Goal: Task Accomplishment & Management: Use online tool/utility

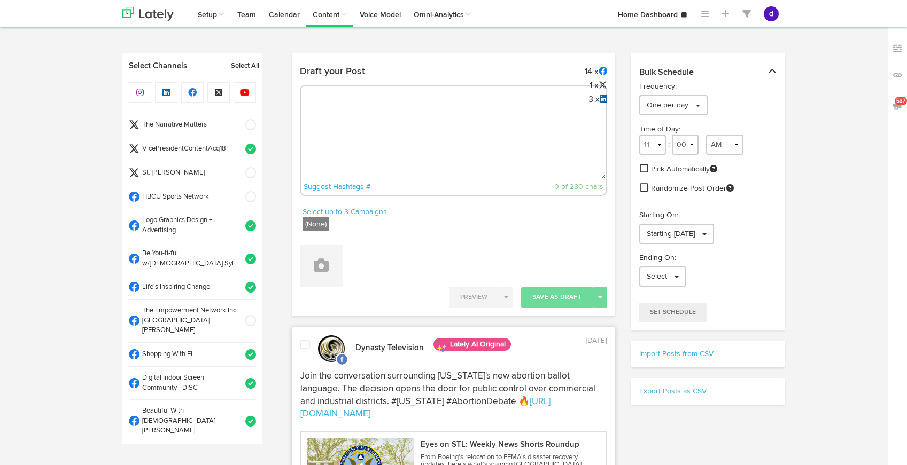
select select "11"
select select "14"
select select "11"
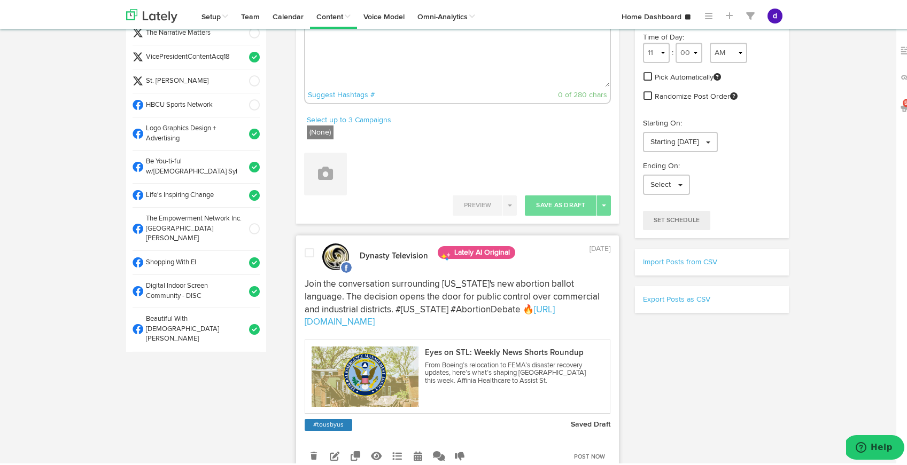
scroll to position [594, 0]
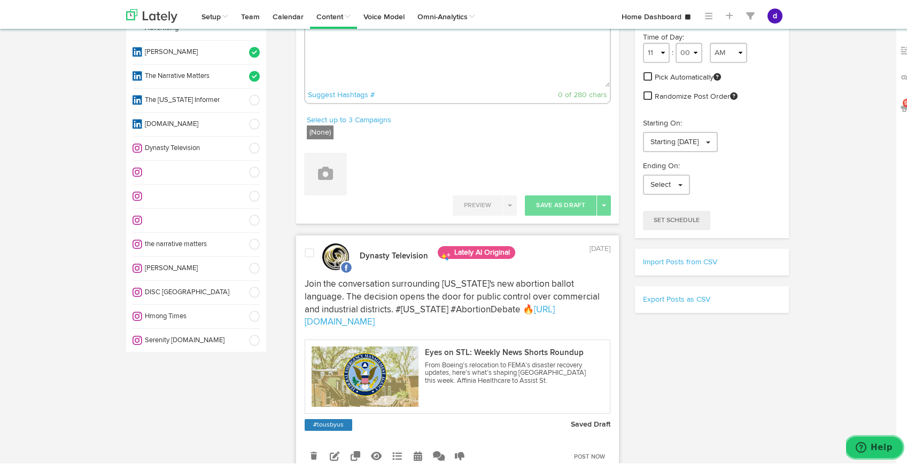
click at [880, 448] on span "Help" at bounding box center [881, 447] width 22 height 10
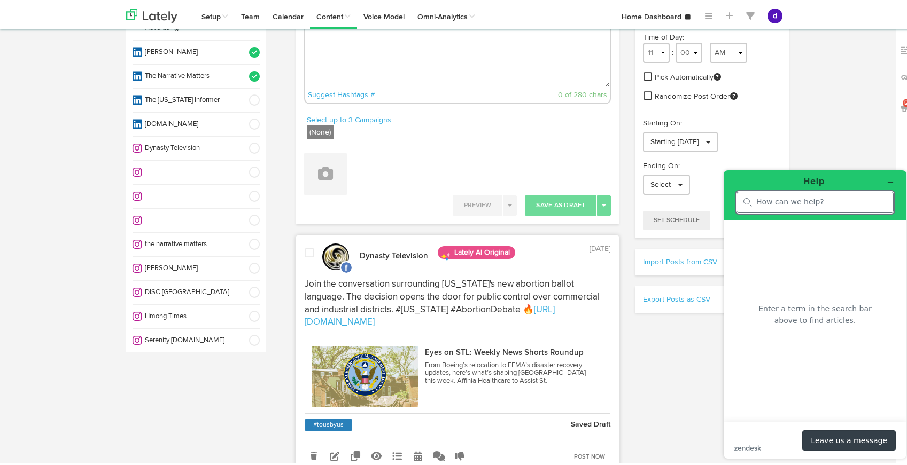
click at [839, 437] on button "Leave us a message" at bounding box center [849, 440] width 94 height 20
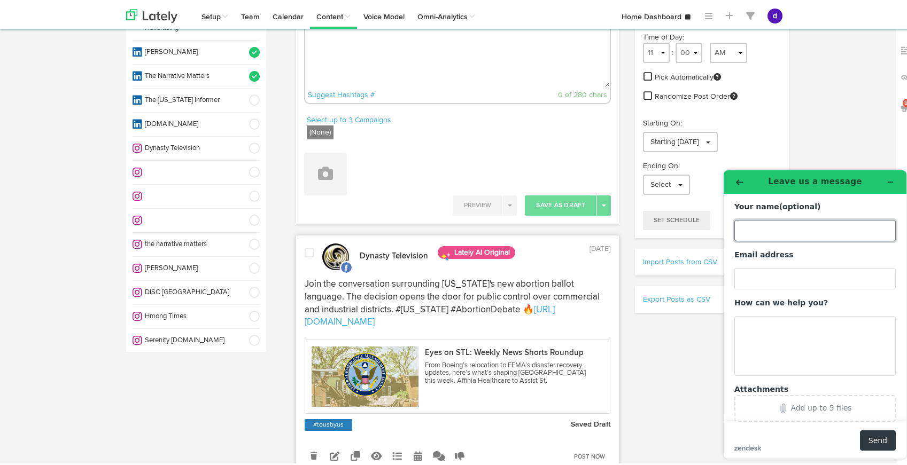
click at [751, 220] on input "Your name (optional)" at bounding box center [814, 230] width 161 height 21
type input "[PERSON_NAME]"
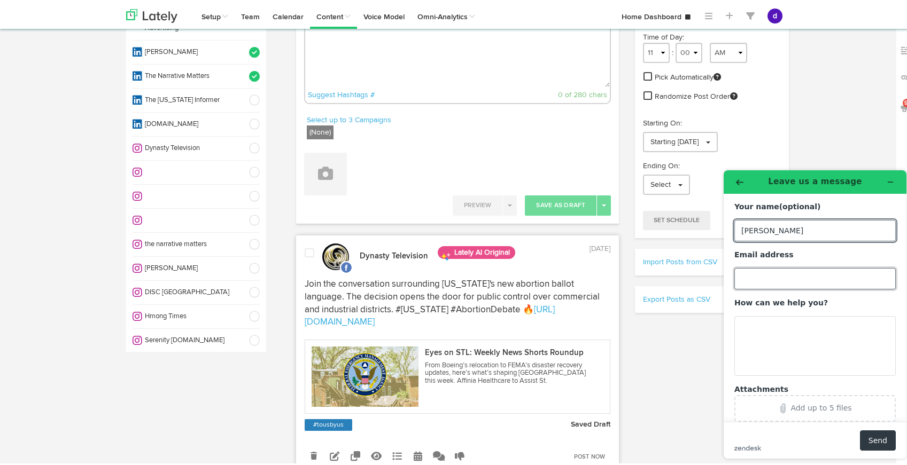
click at [753, 280] on input "Email address" at bounding box center [814, 278] width 161 height 21
type input "[EMAIL_ADDRESS][DOMAIN_NAME]"
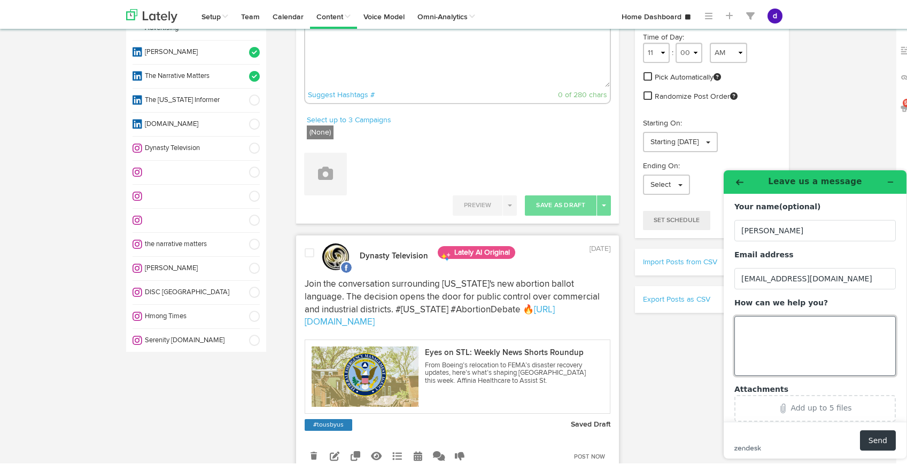
click at [760, 335] on textarea "How can we help you?" at bounding box center [814, 346] width 161 height 60
click at [783, 338] on textarea "We are still experiencing the problme of not being ablt to up-load files. Tried…" at bounding box center [814, 346] width 161 height 60
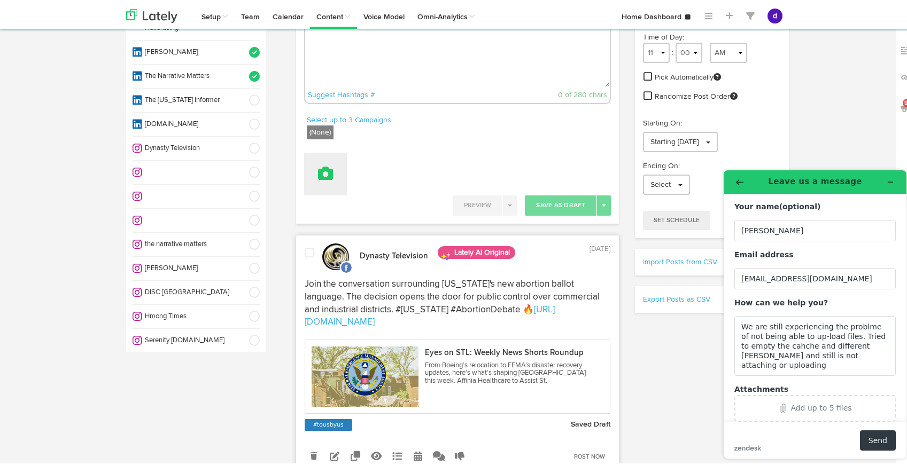
click at [327, 169] on icon at bounding box center [325, 171] width 15 height 15
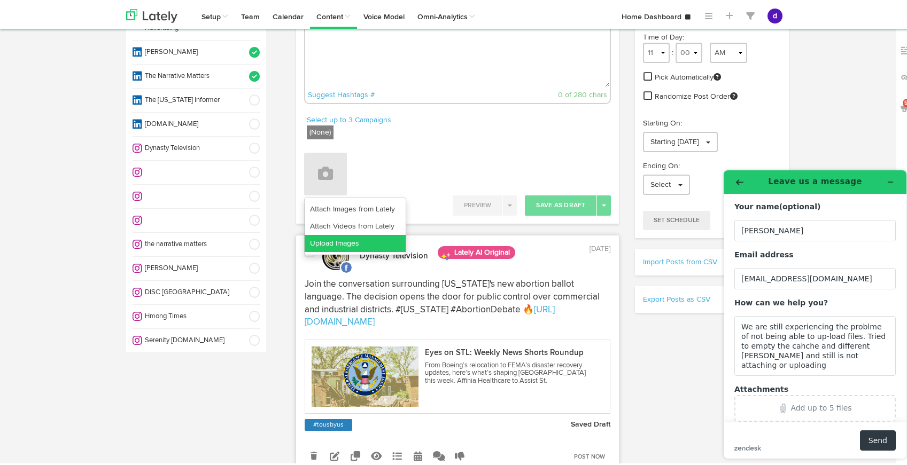
click at [351, 247] on link "Upload Images" at bounding box center [355, 241] width 101 height 17
click at [789, 406] on div "Add up to 5 files" at bounding box center [815, 408] width 149 height 10
click at [363, 240] on link "Upload Images" at bounding box center [355, 241] width 101 height 17
click at [784, 409] on icon "Attachments" at bounding box center [783, 408] width 4 height 9
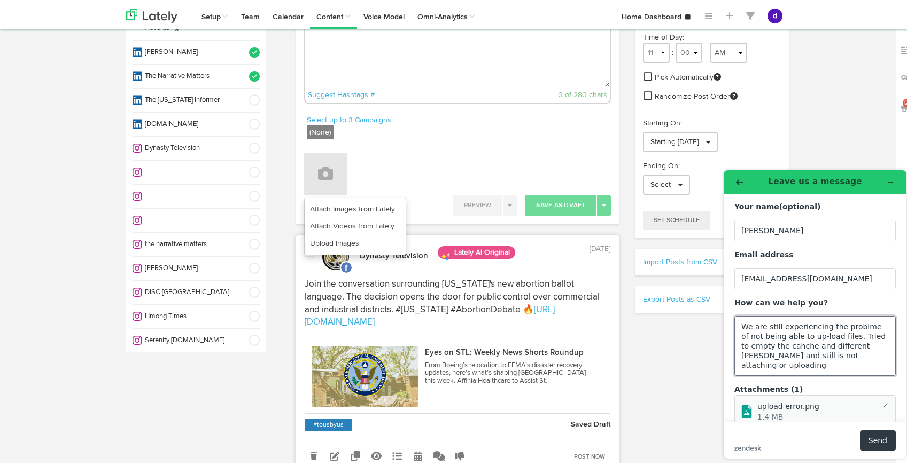
click at [871, 353] on textarea "We are still experiencing the problme of not being able to up-load files. Tried…" at bounding box center [814, 346] width 161 height 60
click at [866, 344] on textarea "We are still experiencing the problme of not being able to up-load files. Tried…" at bounding box center [814, 346] width 161 height 60
click at [874, 357] on textarea "We are still experiencing the problme of not being able to up-load files. Tried…" at bounding box center [814, 346] width 161 height 60
type textarea "We are still experiencing the problme of not being able to up-load files. Tried…"
click at [874, 441] on button "Send" at bounding box center [878, 440] width 36 height 20
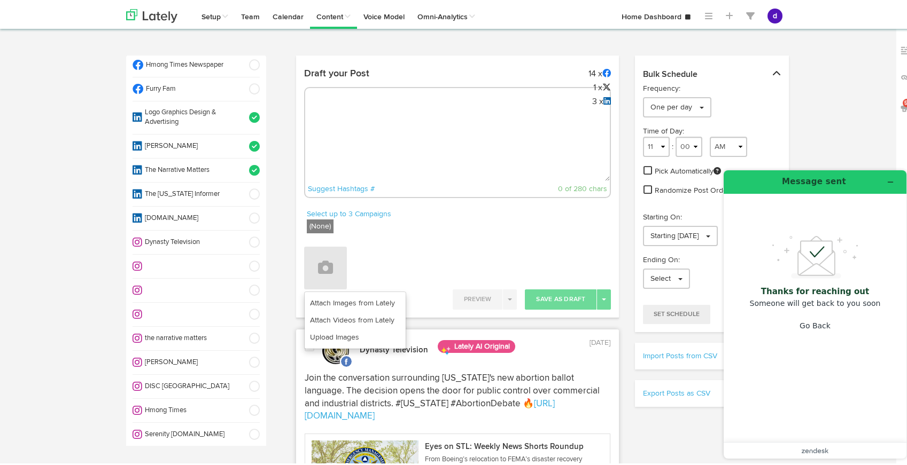
click at [540, 145] on textarea at bounding box center [457, 143] width 305 height 71
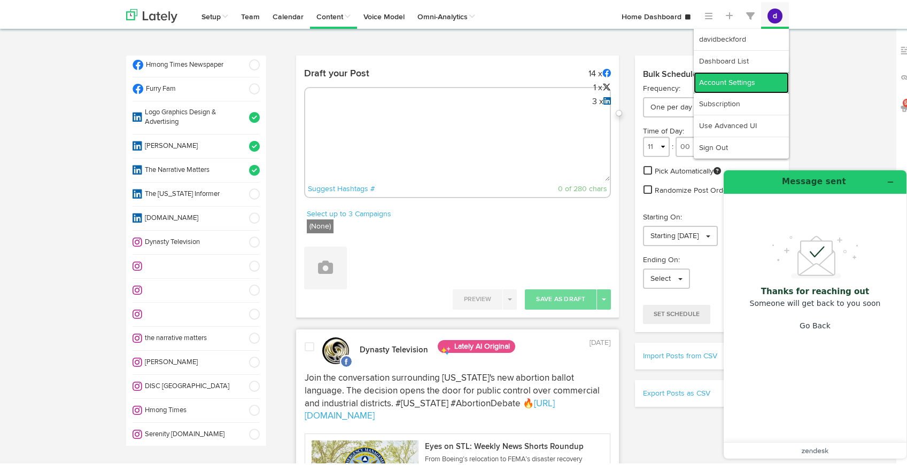
click at [738, 79] on link "Account Settings" at bounding box center [741, 80] width 95 height 21
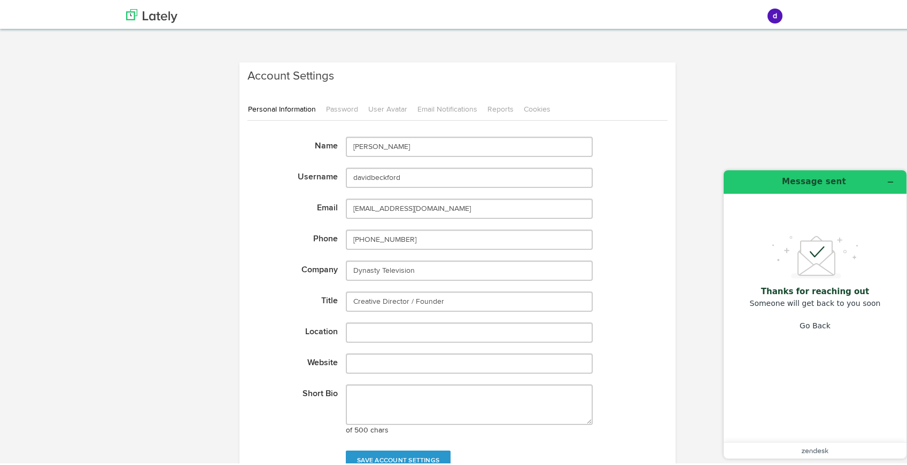
scroll to position [4, 0]
click at [532, 110] on link "Cookies" at bounding box center [541, 107] width 36 height 22
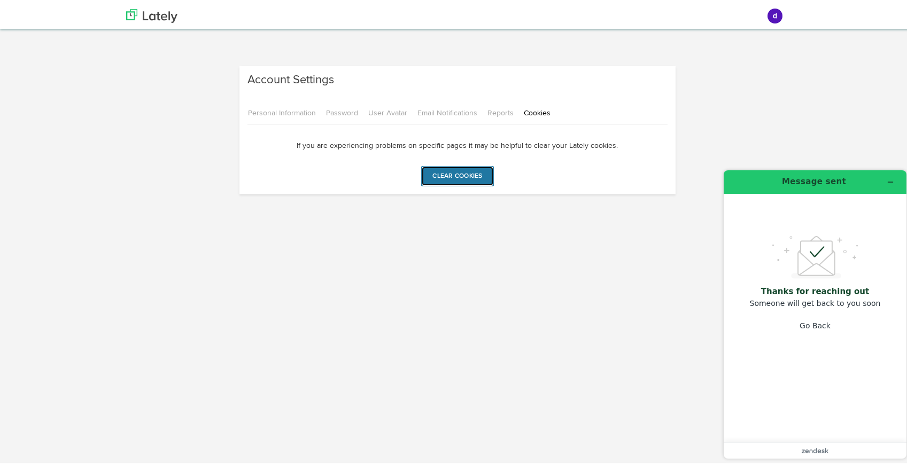
click at [462, 172] on input "Clear cookies" at bounding box center [457, 174] width 72 height 20
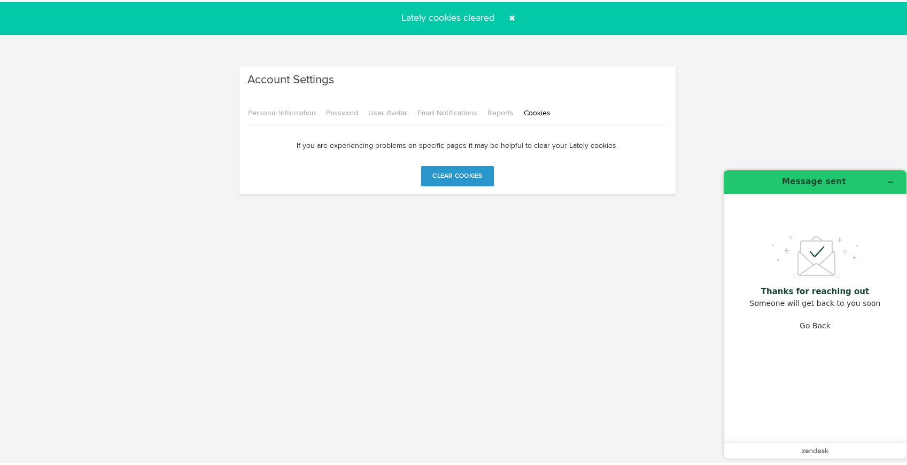
click at [507, 14] on span at bounding box center [511, 15] width 17 height 17
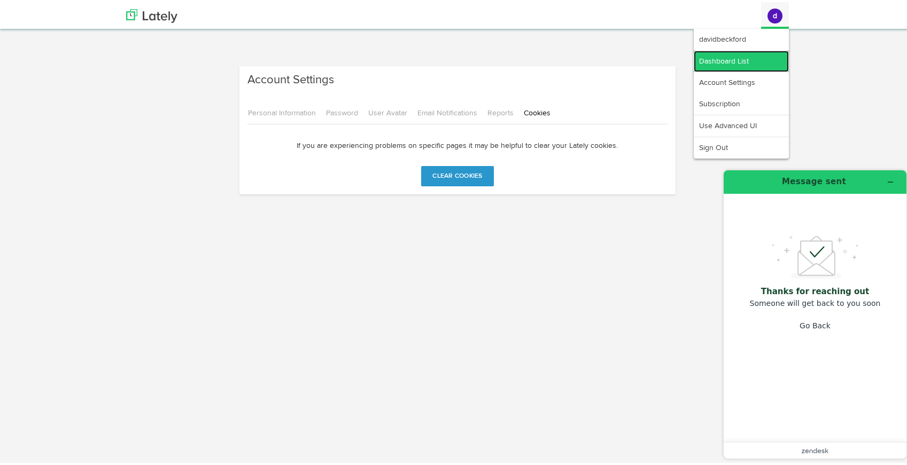
click at [744, 53] on link "Dashboard List" at bounding box center [741, 59] width 95 height 21
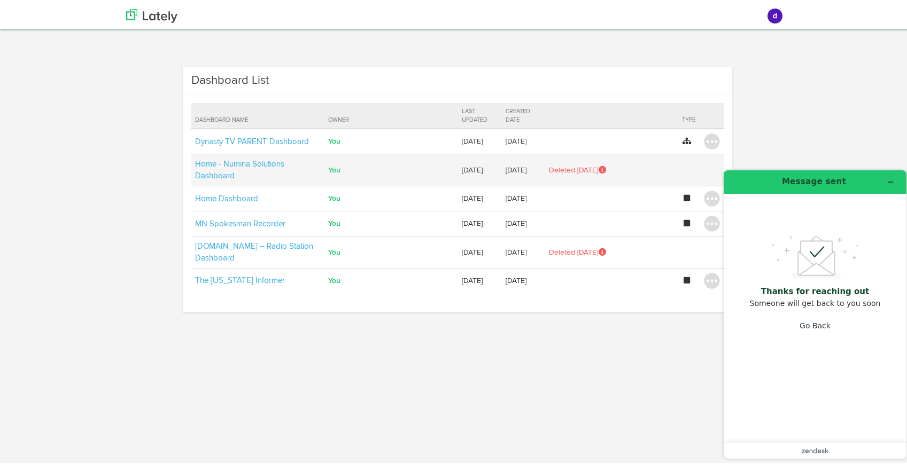
click at [273, 169] on td "Home - Numina Solutions Dashboard" at bounding box center [258, 168] width 134 height 32
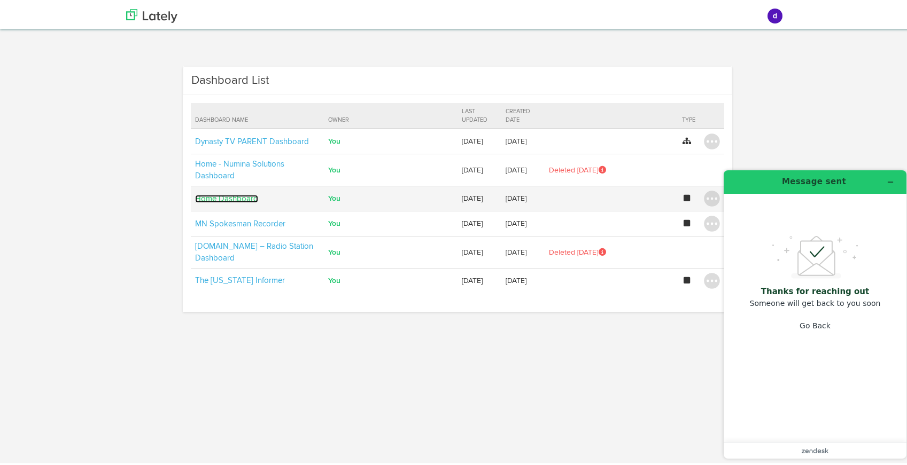
click at [231, 193] on link "Home Dashboard" at bounding box center [226, 197] width 63 height 8
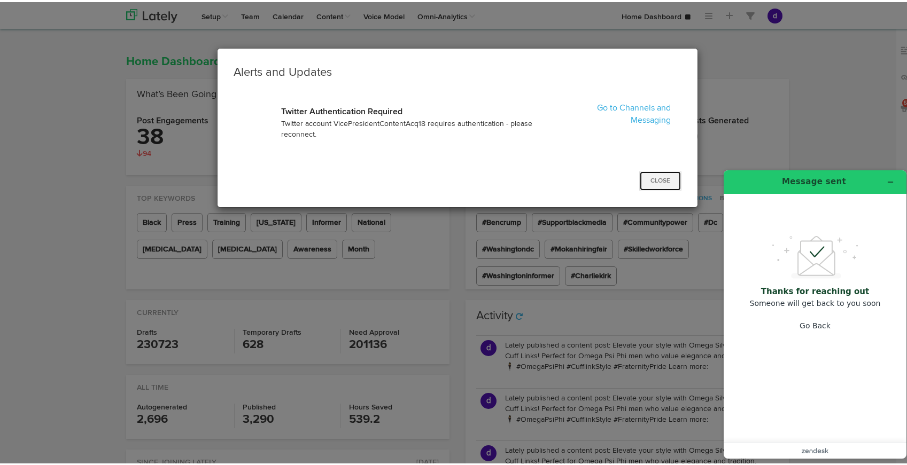
click at [656, 173] on button "Close" at bounding box center [660, 179] width 42 height 20
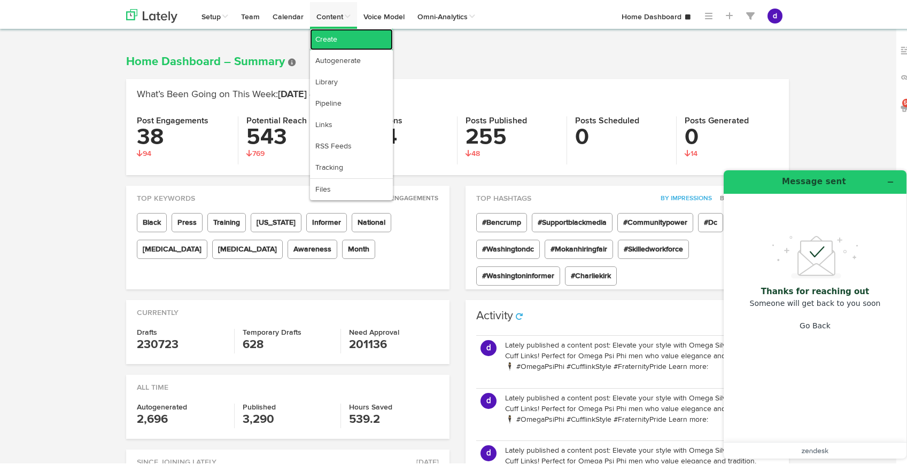
click at [333, 40] on link "Create" at bounding box center [351, 37] width 83 height 21
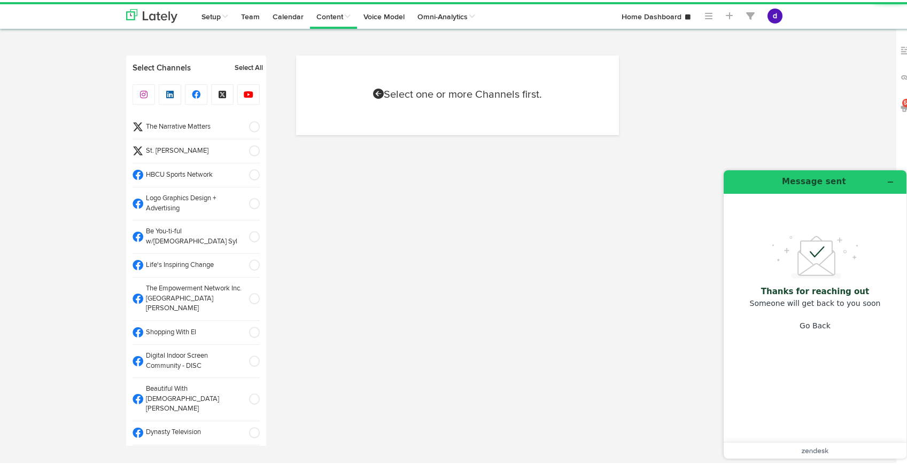
click at [243, 123] on span at bounding box center [251, 125] width 18 height 11
select select "10"
select select "47"
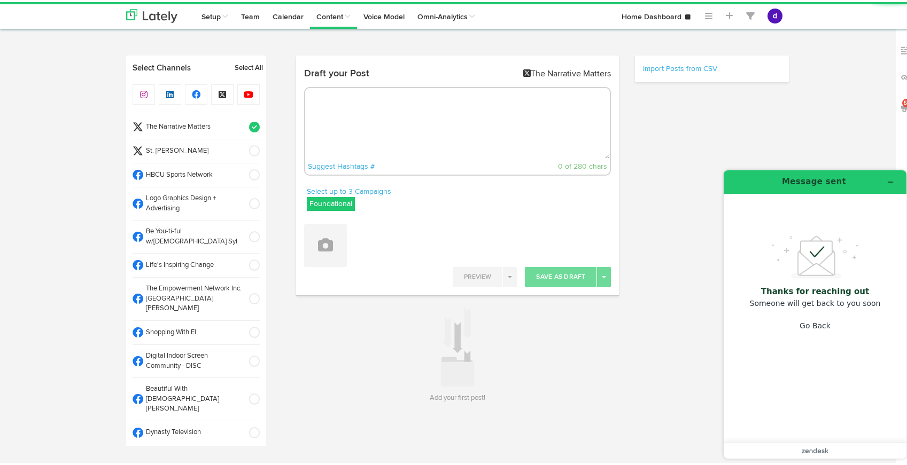
click at [242, 169] on span at bounding box center [251, 173] width 18 height 11
click at [349, 121] on textarea at bounding box center [457, 121] width 305 height 71
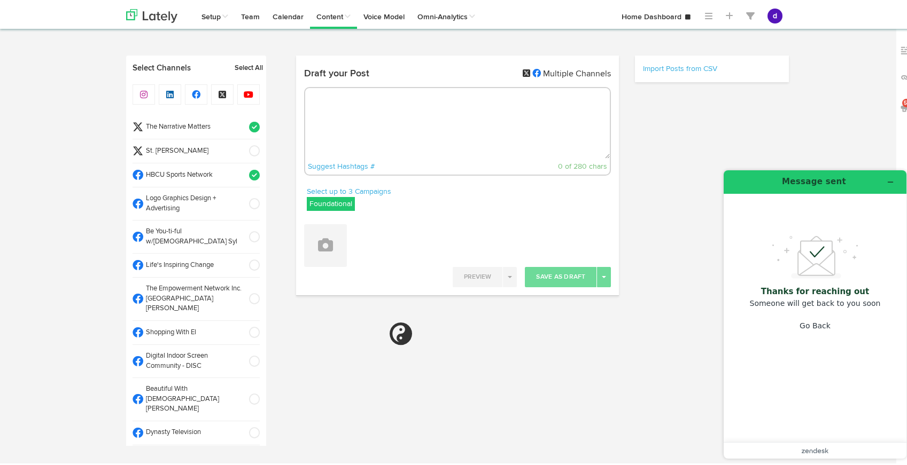
paste textarea "ARGUS News. Now. E News [DATE] Did you know [GEOGRAPHIC_DATA][PERSON_NAME] empl…"
type textarea "ARGUS News. Now. E News [DATE] Did you know [GEOGRAPHIC_DATA][PERSON_NAME] empl…"
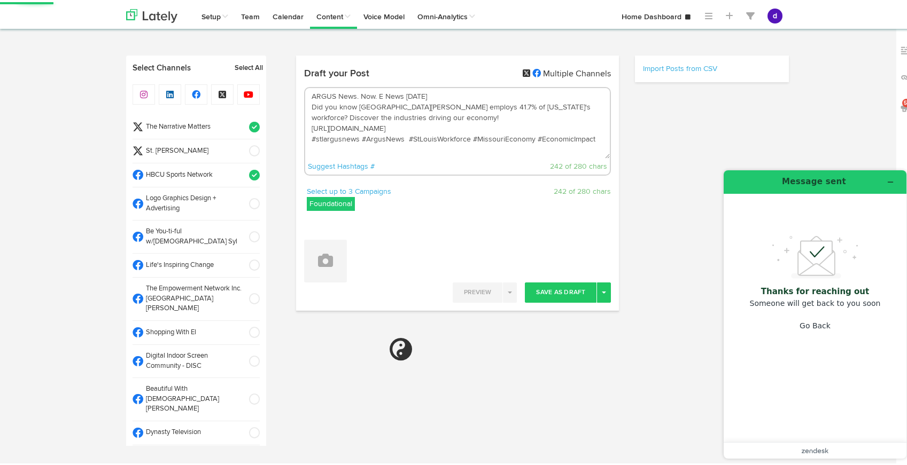
select select "11"
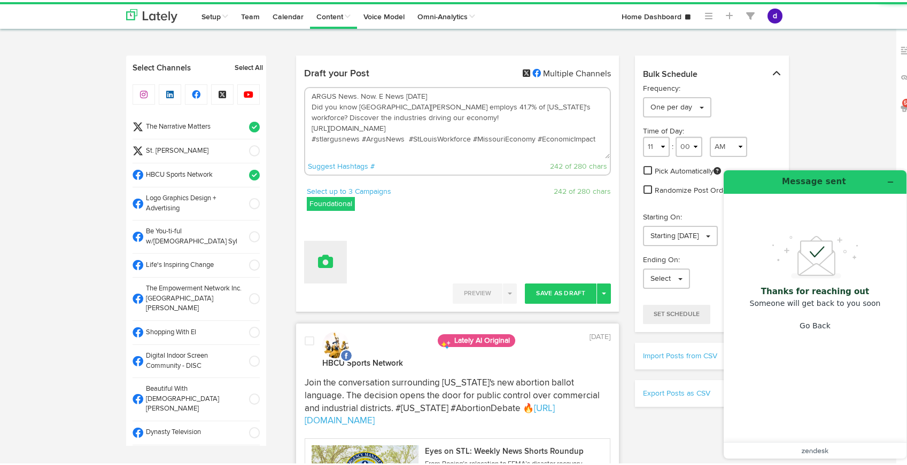
type textarea "ARGUS News. Now. E News [DATE] Did you know [GEOGRAPHIC_DATA][PERSON_NAME] empl…"
click at [318, 264] on icon at bounding box center [325, 259] width 15 height 15
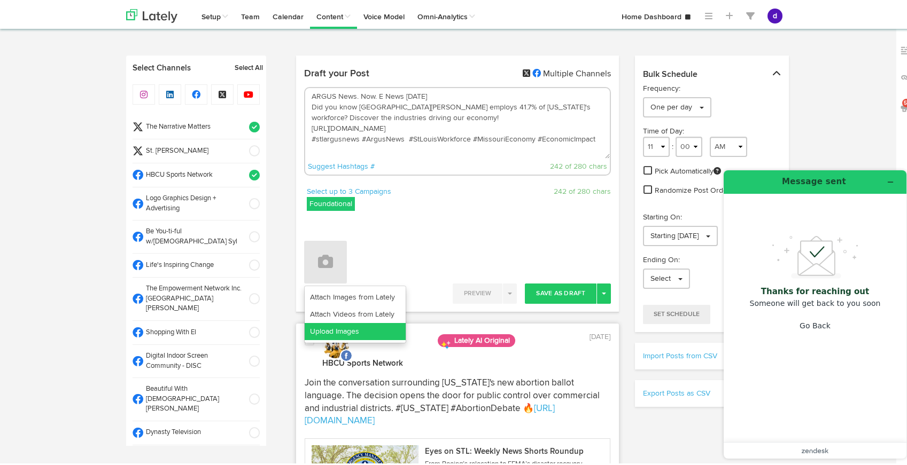
click at [329, 326] on link "Upload Images" at bounding box center [355, 329] width 101 height 17
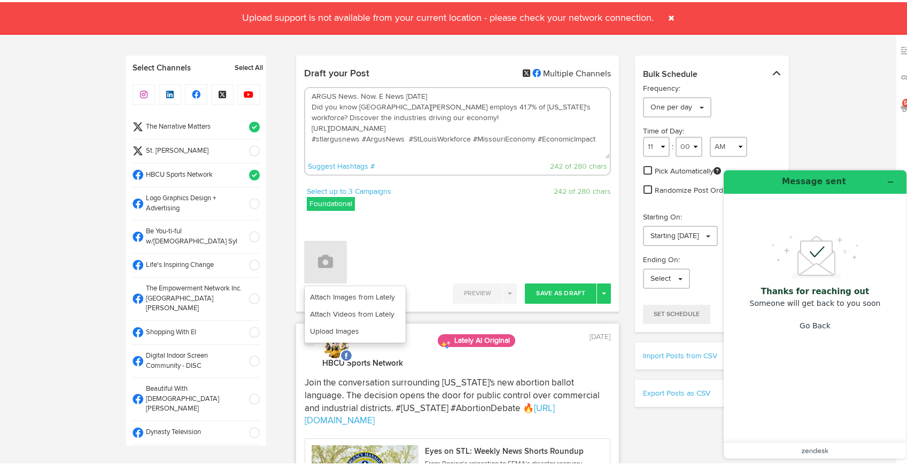
click at [242, 199] on span at bounding box center [251, 202] width 18 height 11
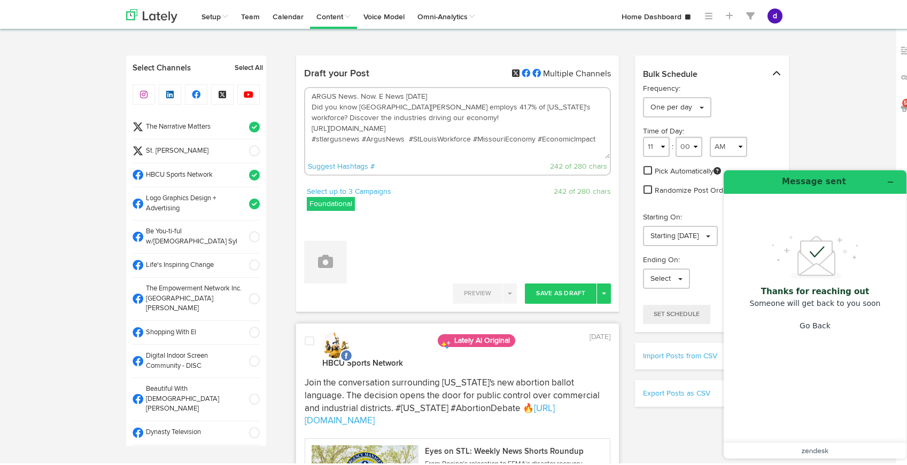
click at [243, 230] on span at bounding box center [251, 235] width 18 height 11
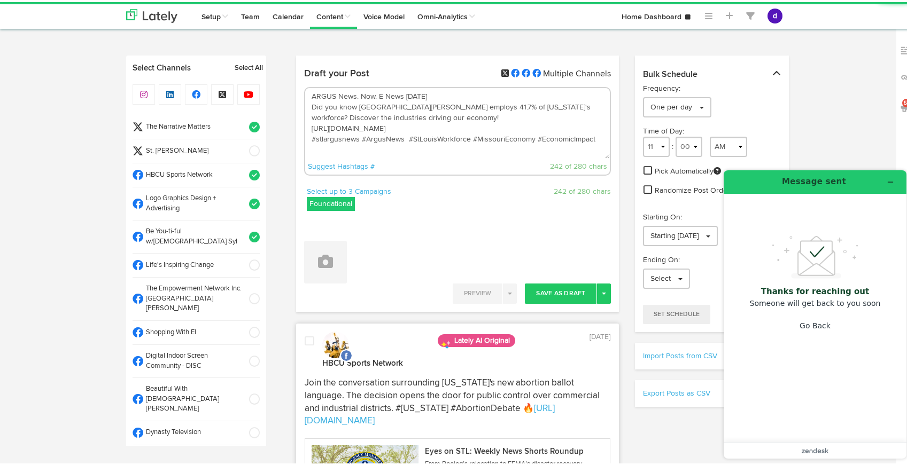
click at [243, 258] on span at bounding box center [251, 263] width 18 height 11
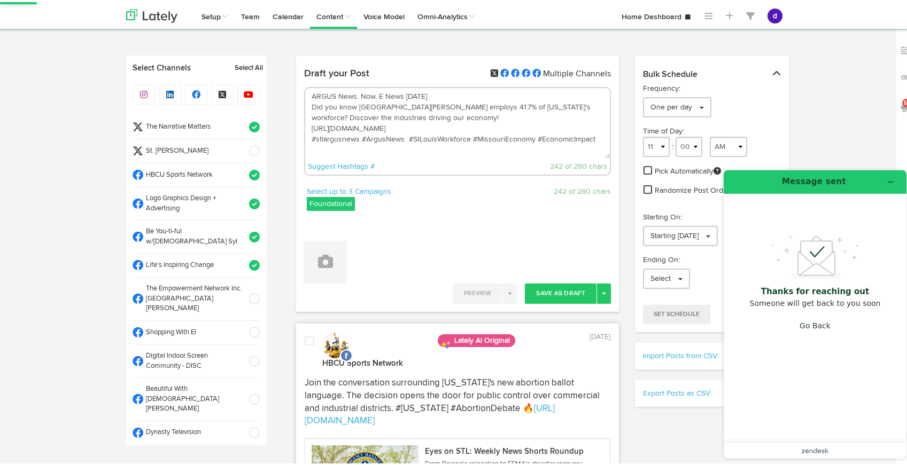
click at [242, 325] on span at bounding box center [251, 330] width 18 height 11
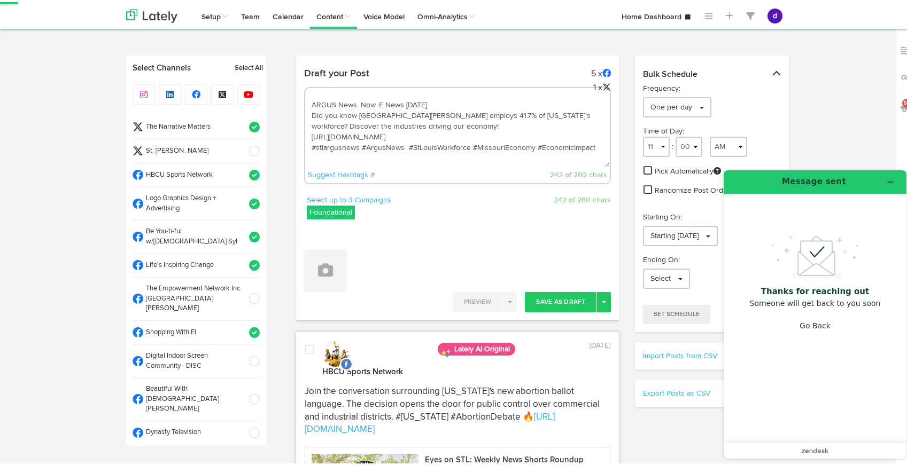
click at [242, 354] on span at bounding box center [251, 359] width 18 height 11
click at [242, 392] on span at bounding box center [251, 397] width 18 height 11
click at [242, 426] on span at bounding box center [251, 431] width 18 height 11
click at [242, 450] on span at bounding box center [251, 455] width 18 height 11
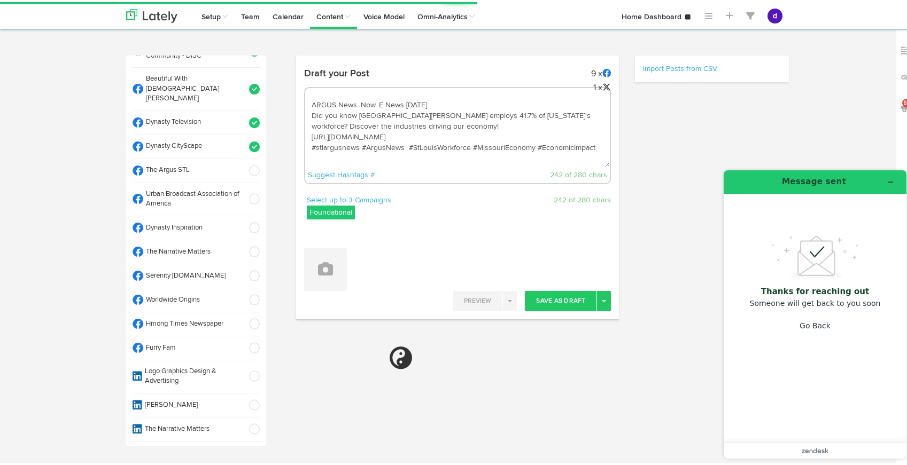
scroll to position [315, 0]
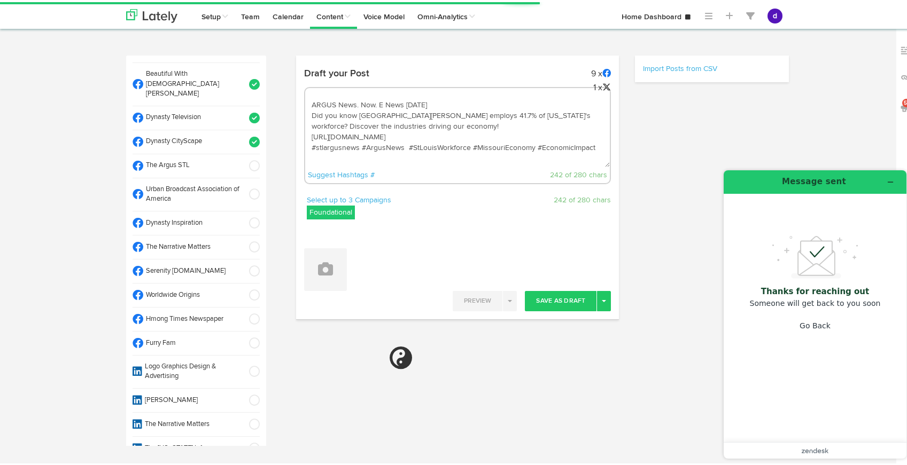
click at [242, 187] on span at bounding box center [251, 192] width 18 height 11
click at [243, 216] on span at bounding box center [251, 221] width 18 height 11
click at [243, 240] on span at bounding box center [251, 245] width 18 height 11
click at [242, 264] on span at bounding box center [251, 269] width 18 height 11
click at [242, 364] on span at bounding box center [251, 369] width 18 height 11
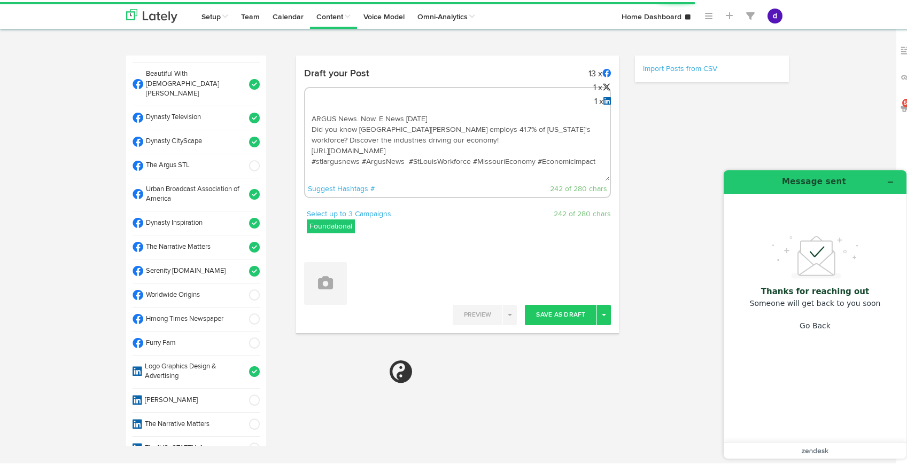
click at [242, 393] on span at bounding box center [251, 398] width 18 height 11
click at [242, 417] on span at bounding box center [251, 422] width 18 height 11
select select "11"
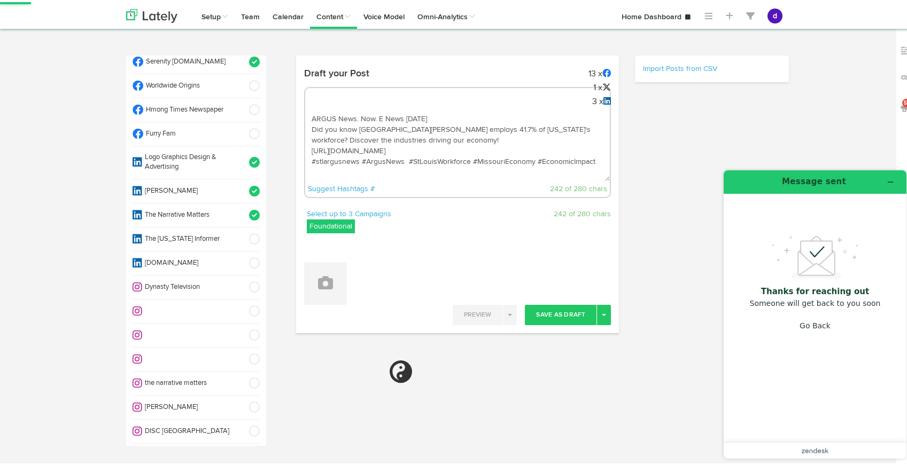
scroll to position [532, 0]
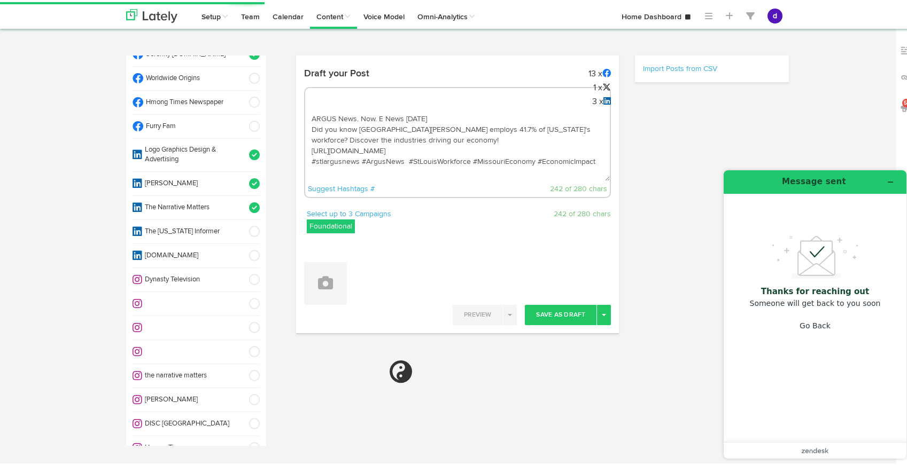
click at [242, 273] on span at bounding box center [251, 278] width 18 height 11
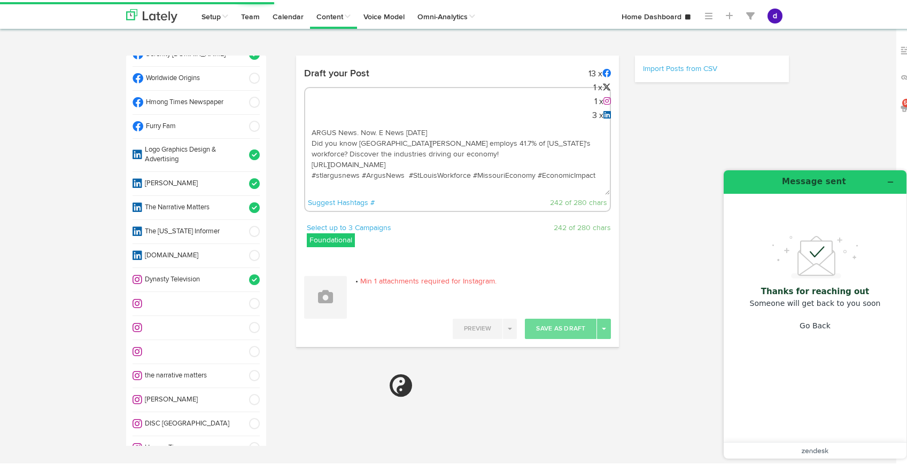
select select "11"
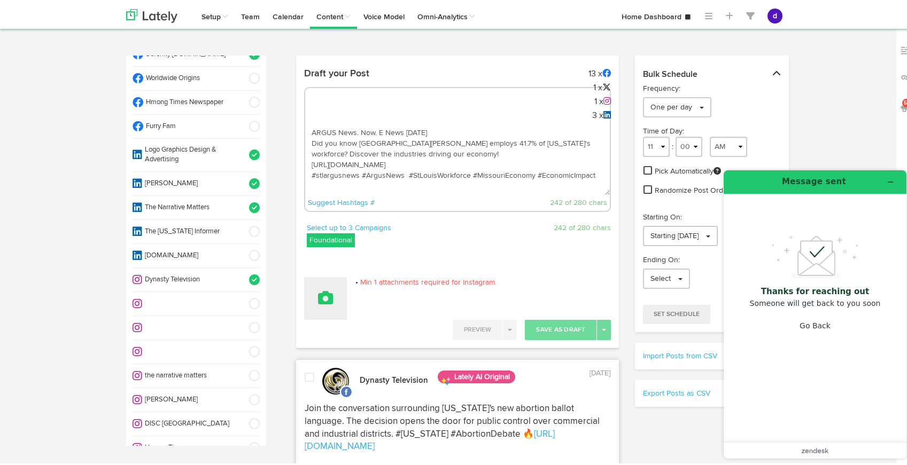
click at [310, 307] on button at bounding box center [325, 296] width 43 height 43
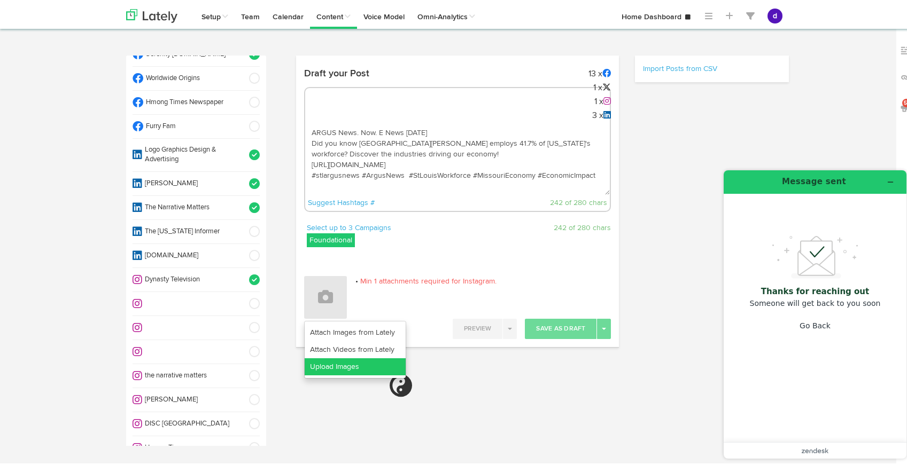
click at [322, 360] on link "Upload Images" at bounding box center [355, 364] width 101 height 17
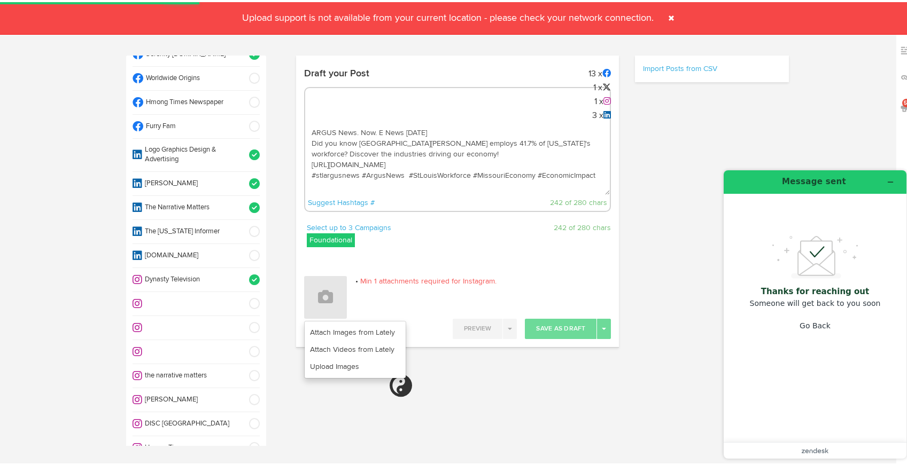
click at [243, 273] on span at bounding box center [251, 278] width 18 height 11
select select "11"
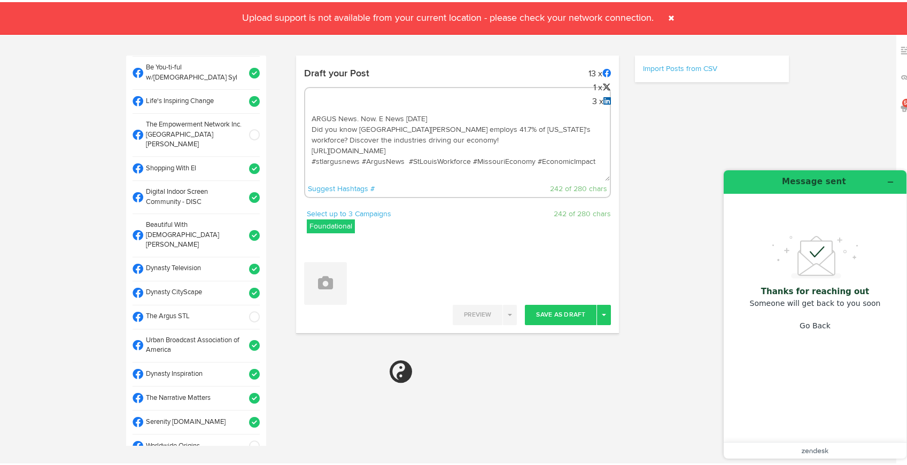
scroll to position [0, 0]
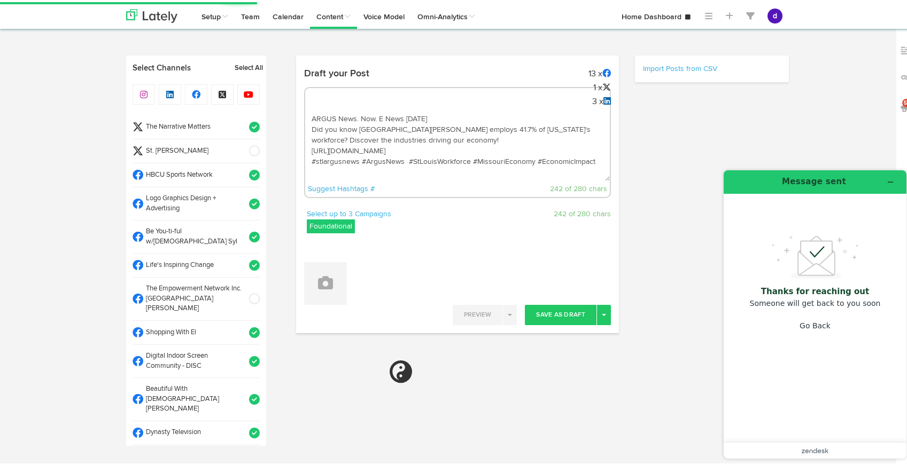
select select "11"
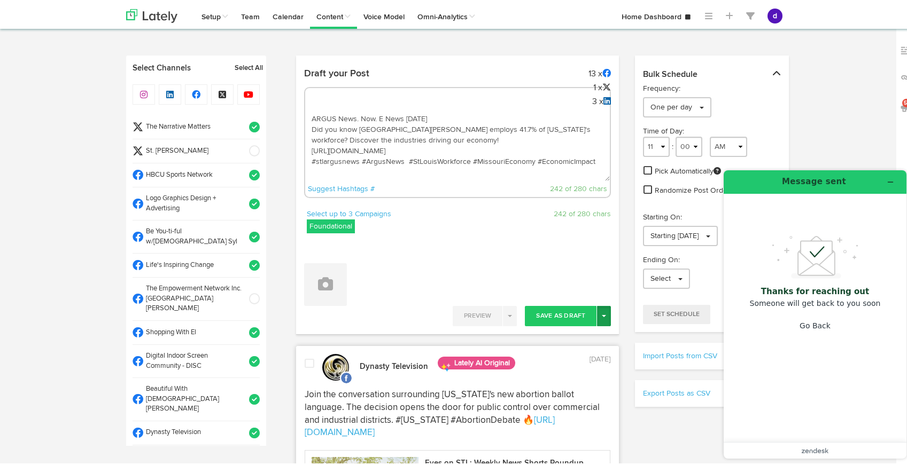
click at [598, 310] on button "Toggle Dropdown" at bounding box center [604, 314] width 14 height 20
click at [561, 401] on link "Post Now" at bounding box center [567, 404] width 88 height 17
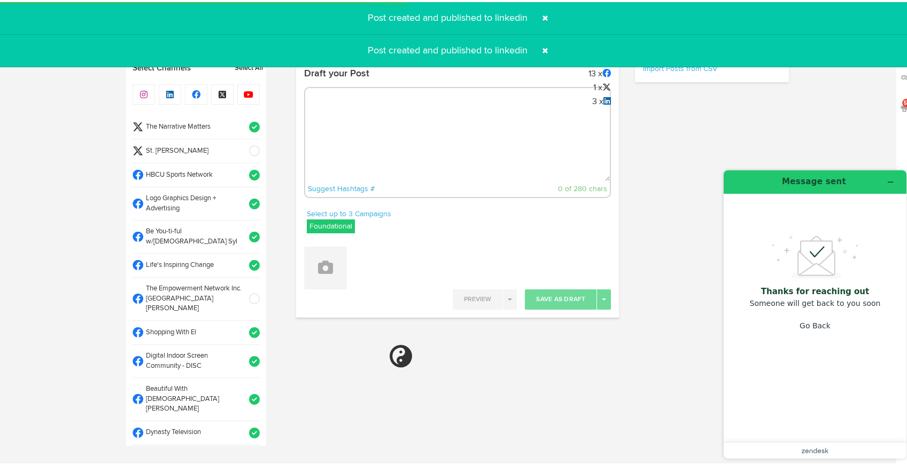
select select "11"
